Goal: Find specific page/section: Find specific page/section

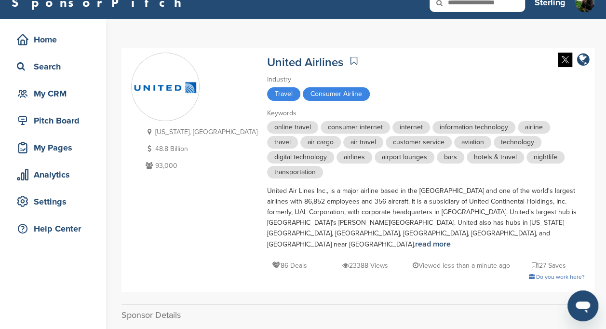
scroll to position [12, 0]
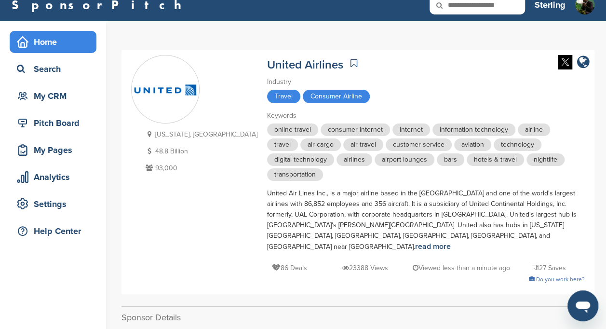
click at [61, 45] on div "Home" at bounding box center [55, 41] width 82 height 17
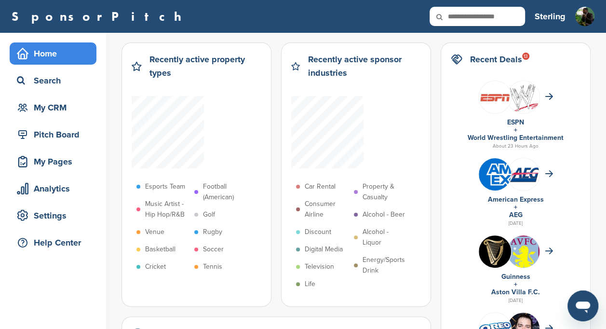
click at [494, 15] on input "text" at bounding box center [476, 16] width 95 height 19
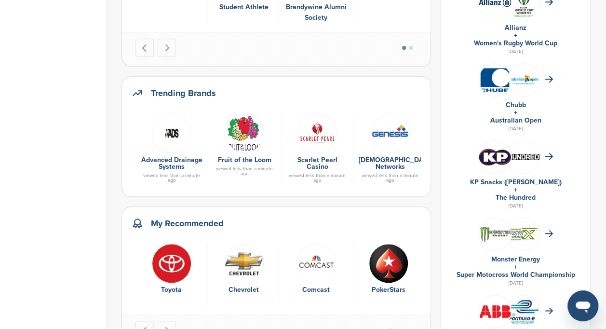
scroll to position [405, 0]
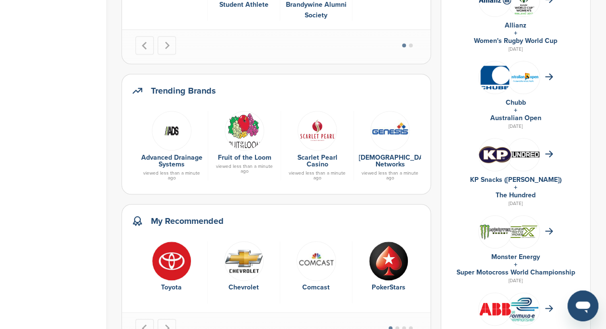
click at [505, 177] on link "KP Snacks ([PERSON_NAME])" at bounding box center [516, 179] width 92 height 8
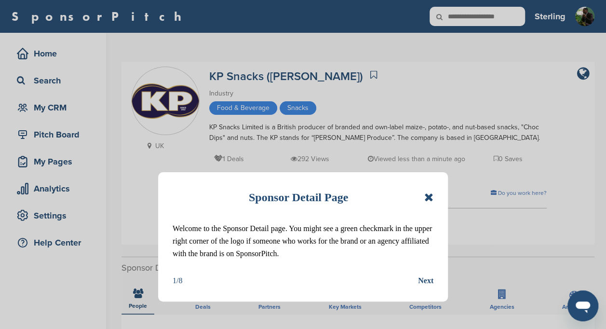
click at [430, 196] on icon at bounding box center [428, 197] width 9 height 12
